Goal: Information Seeking & Learning: Learn about a topic

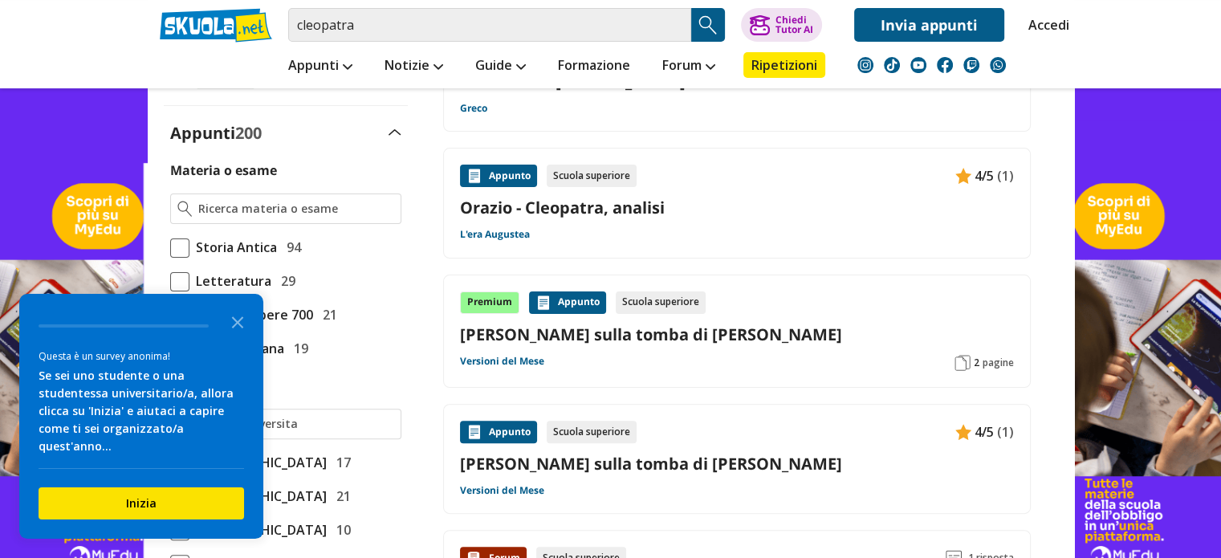
scroll to position [372, 0]
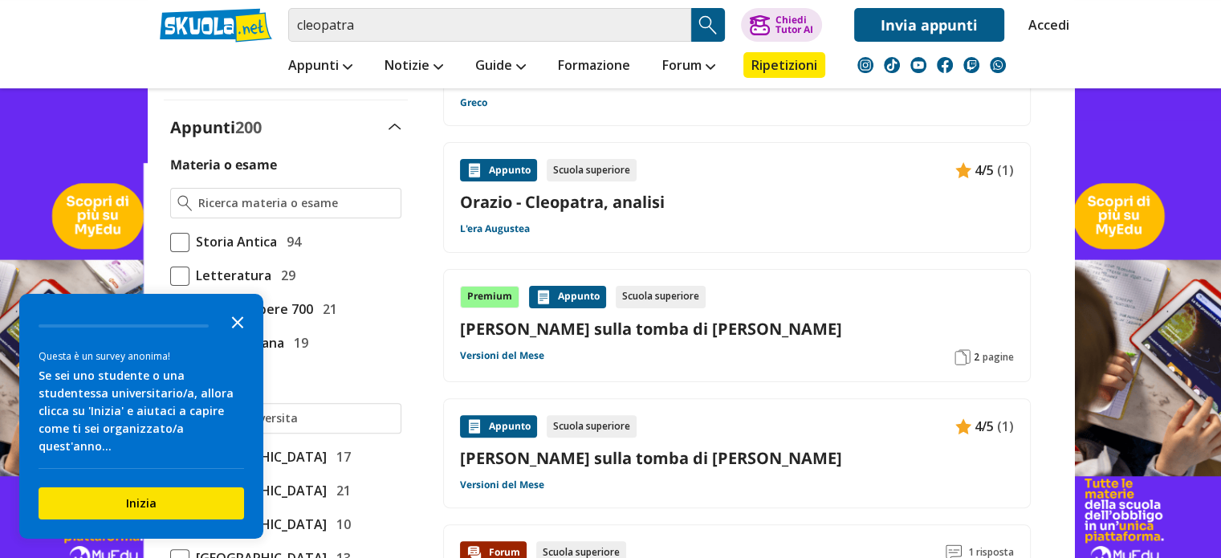
click at [247, 337] on icon "Close the survey" at bounding box center [237, 321] width 32 height 32
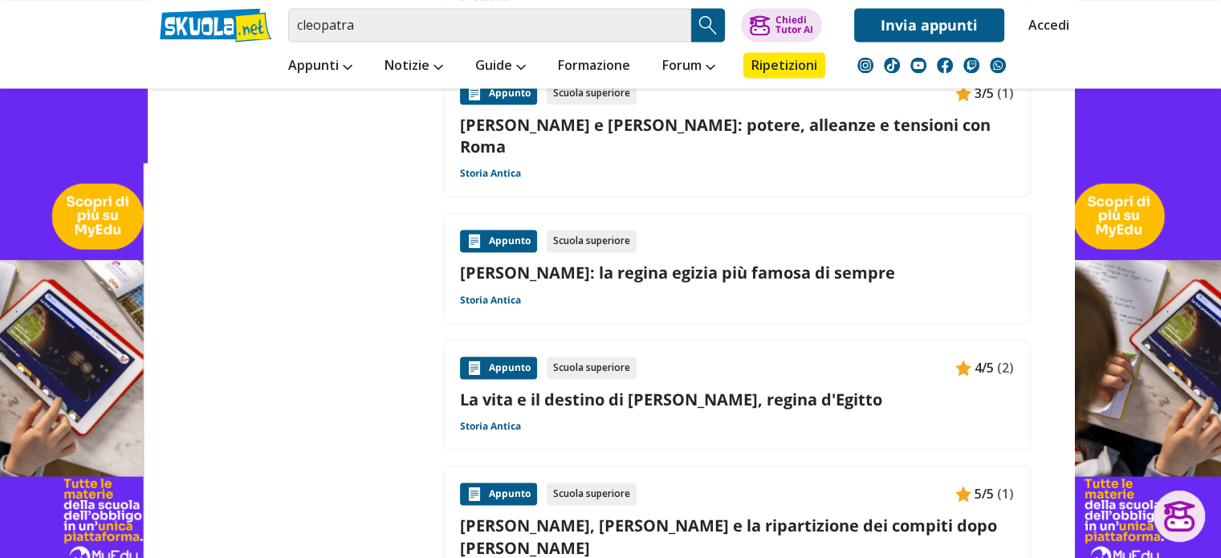
scroll to position [2333, 0]
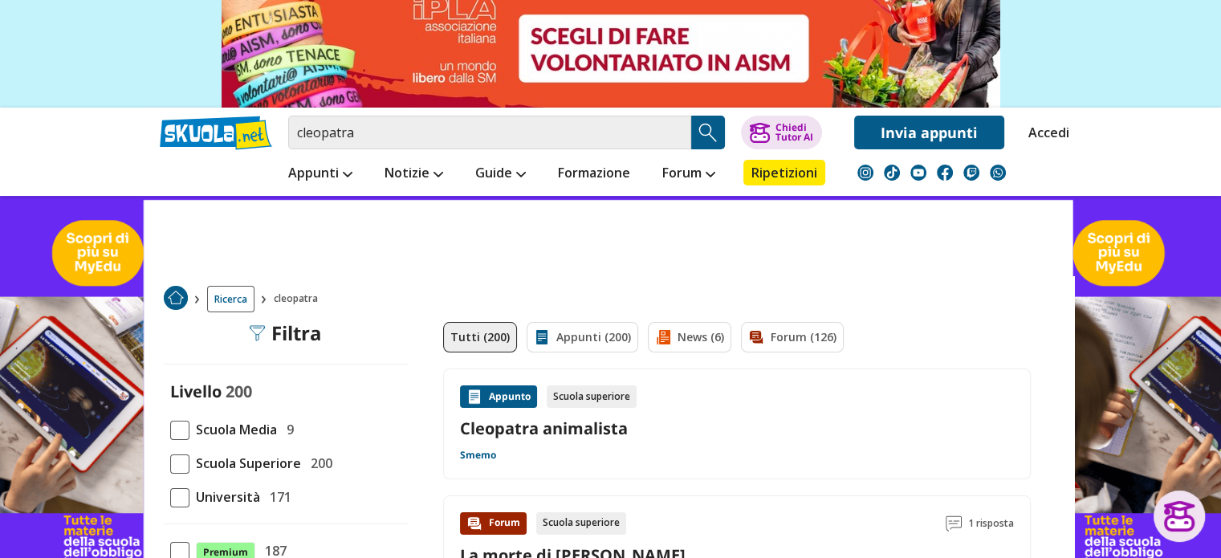
scroll to position [0, 0]
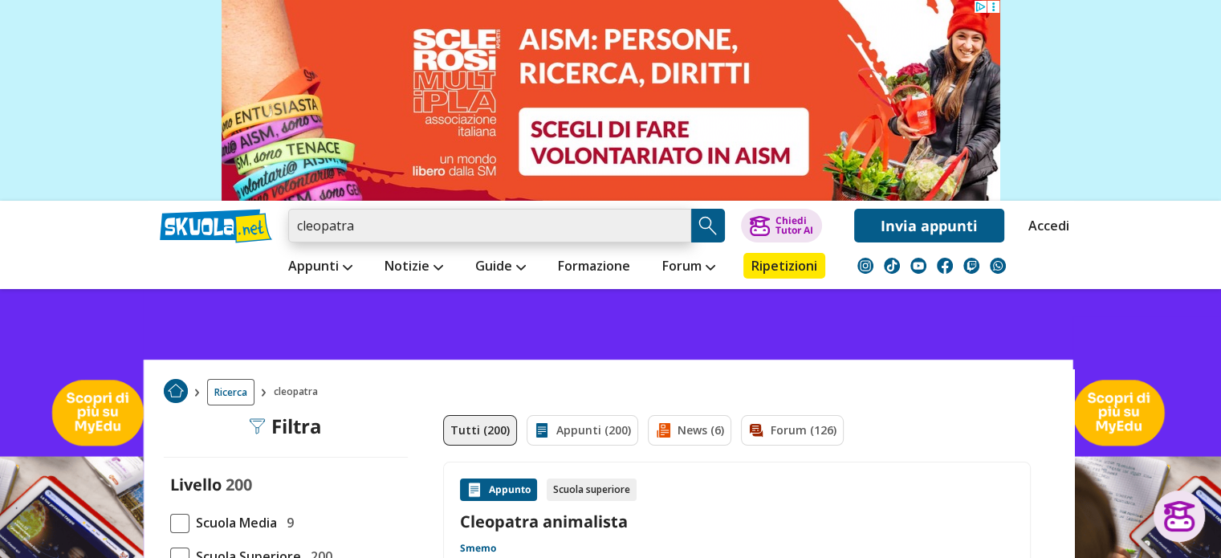
click at [394, 229] on input "cleopatra" at bounding box center [489, 226] width 403 height 34
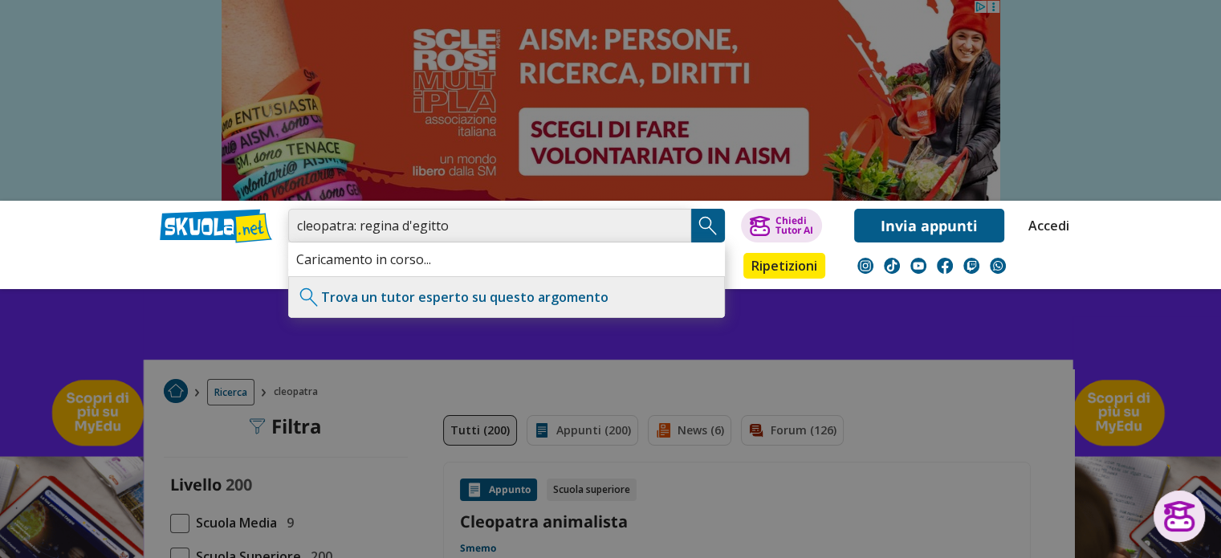
type input "cleopatra: regina d'egitto"
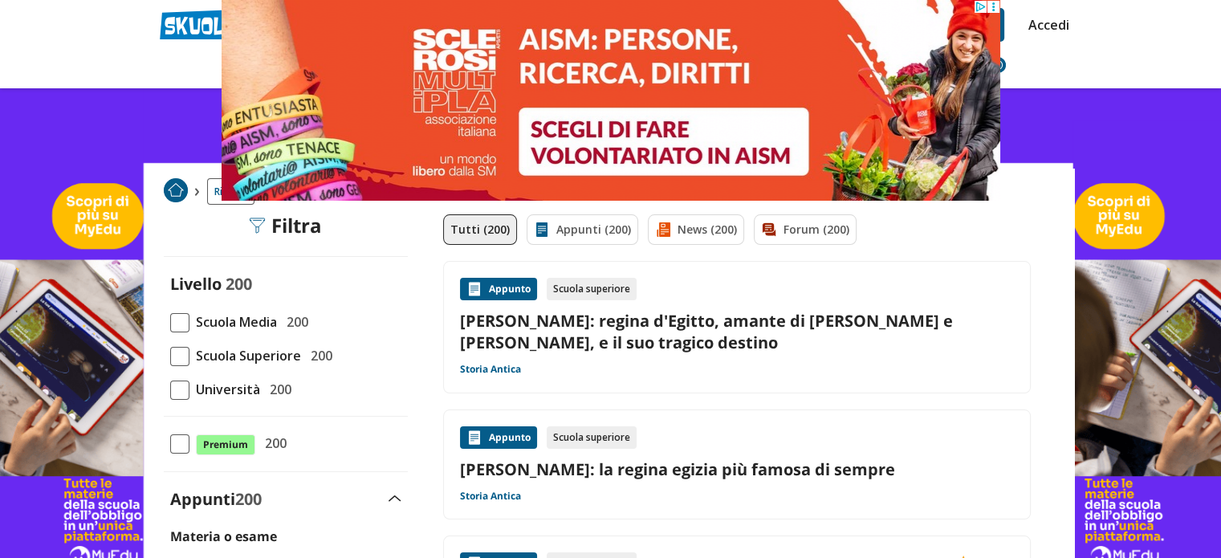
click at [567, 346] on link "[PERSON_NAME]: regina d'Egitto, amante di [PERSON_NAME] e [PERSON_NAME], e il s…" at bounding box center [737, 331] width 554 height 43
